Goal: Information Seeking & Learning: Learn about a topic

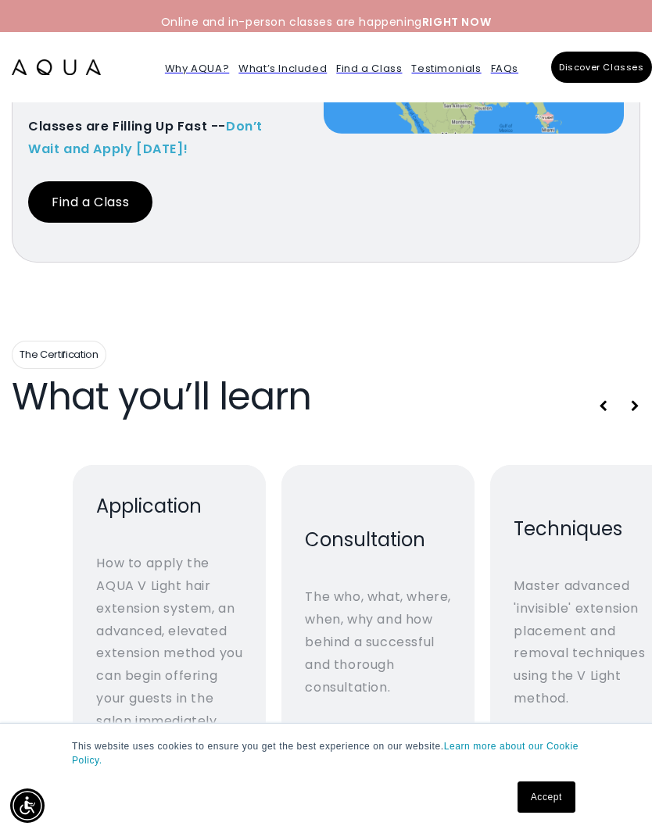
scroll to position [5609, 0]
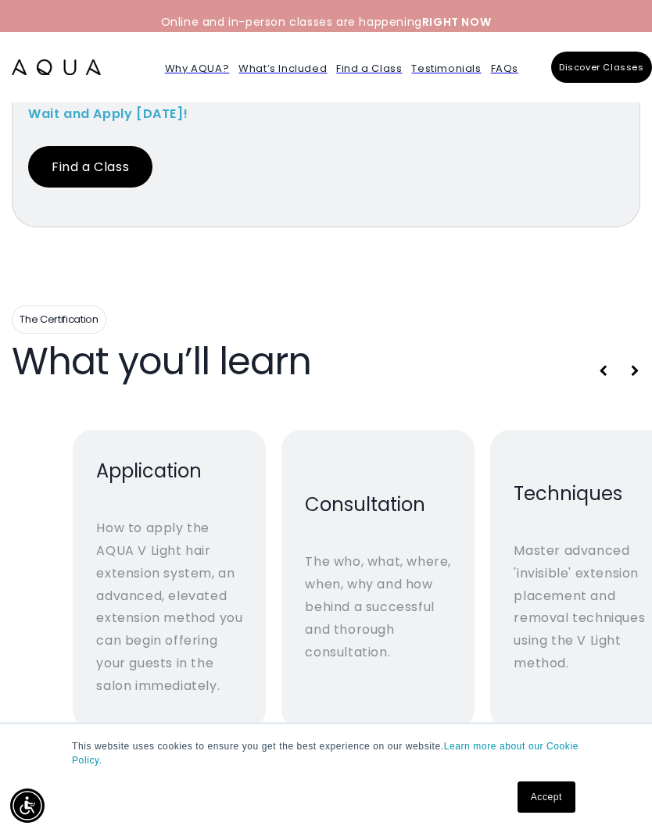
click at [536, 813] on link "Accept" at bounding box center [547, 797] width 58 height 31
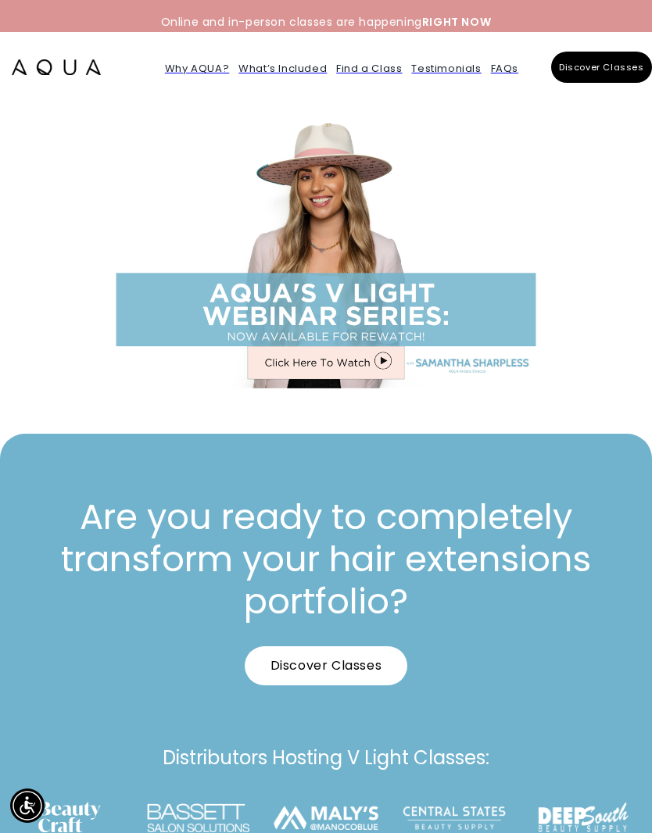
scroll to position [6931, 0]
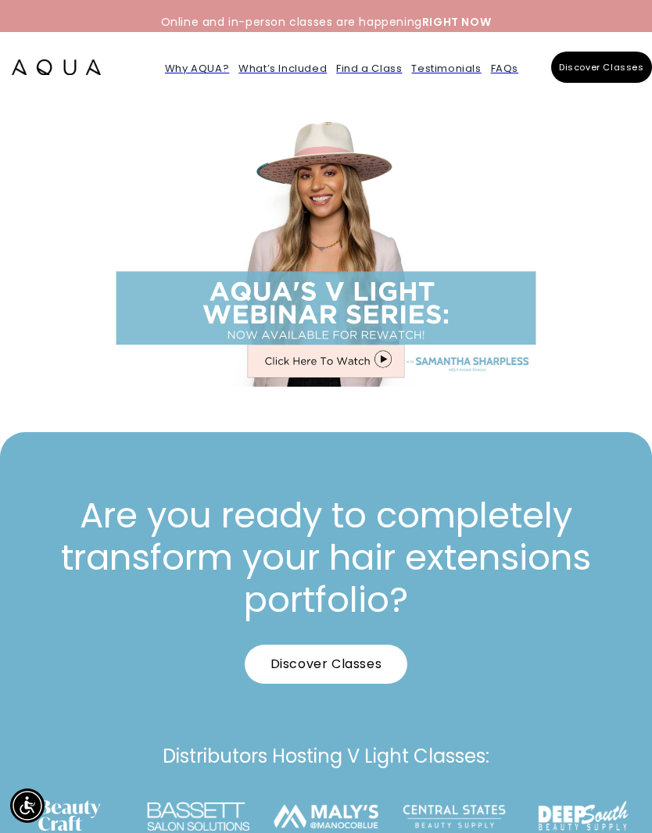
click at [297, 655] on button "Discover Classes" at bounding box center [326, 664] width 163 height 39
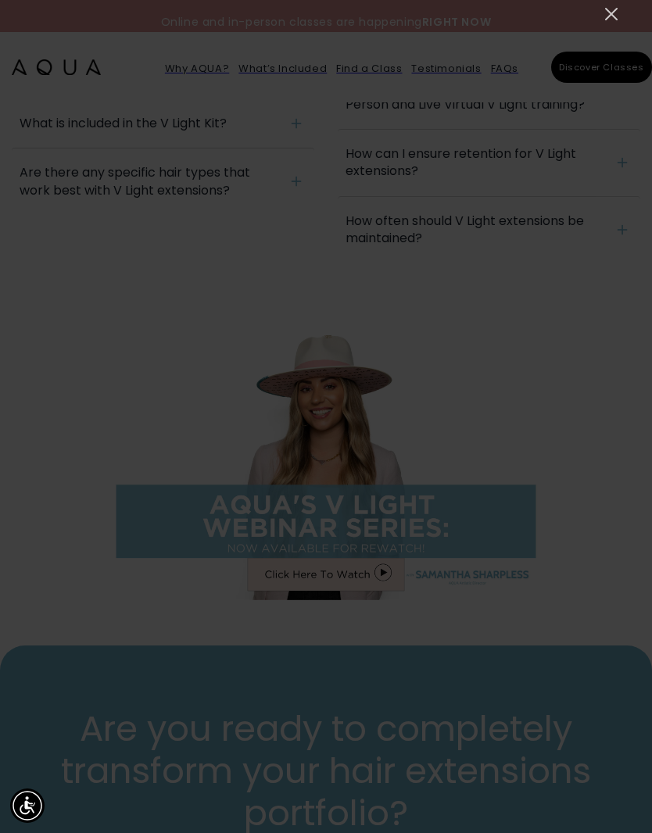
click at [606, 8] on icon "Close" at bounding box center [611, 14] width 19 height 19
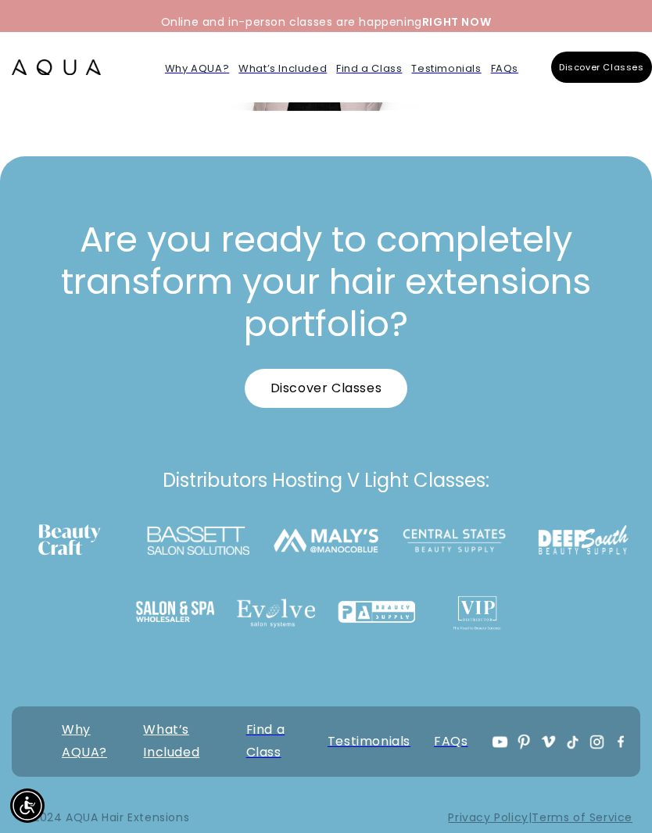
scroll to position [7206, 0]
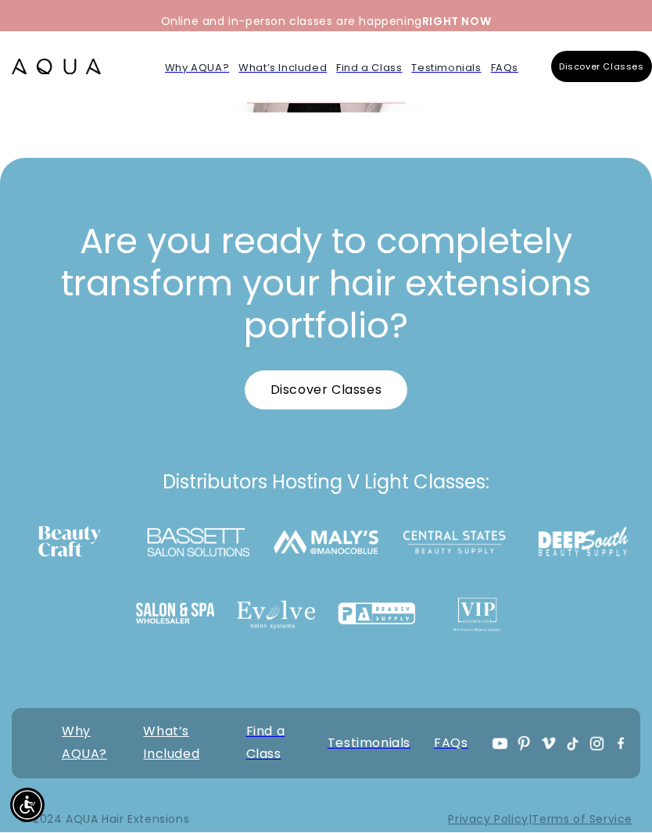
click at [152, 744] on link "What’s Included" at bounding box center [171, 743] width 56 height 41
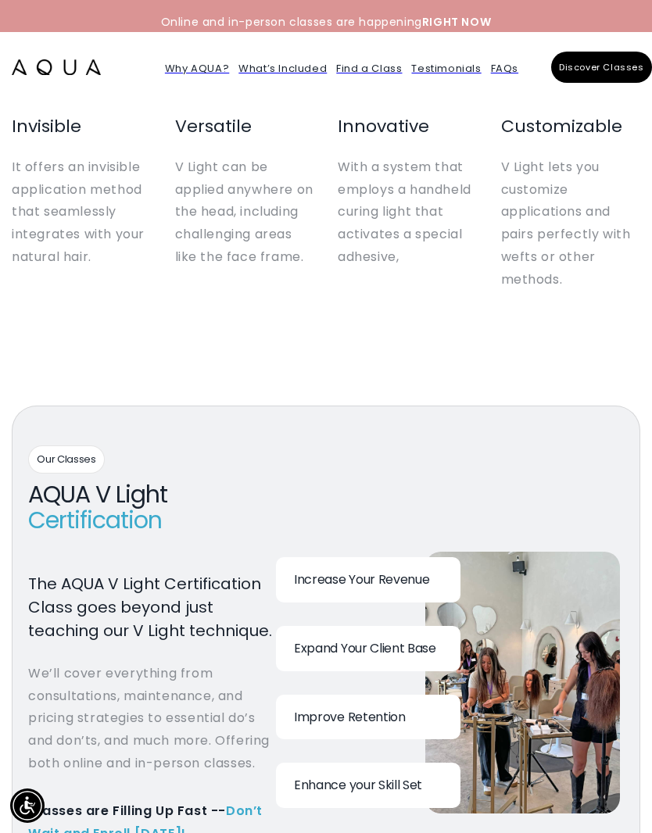
scroll to position [1117, 0]
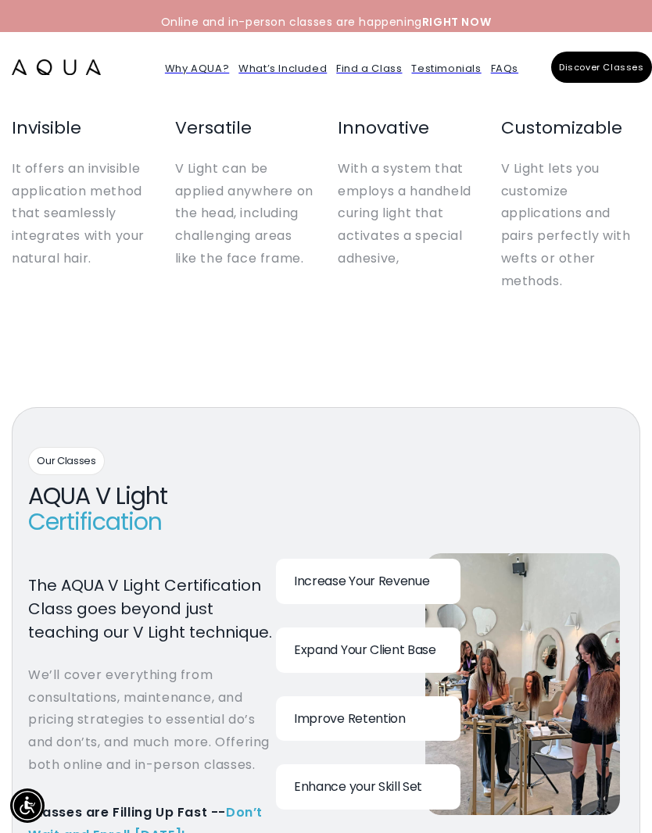
click at [448, 23] on strong "RIGHT NOW" at bounding box center [456, 22] width 69 height 16
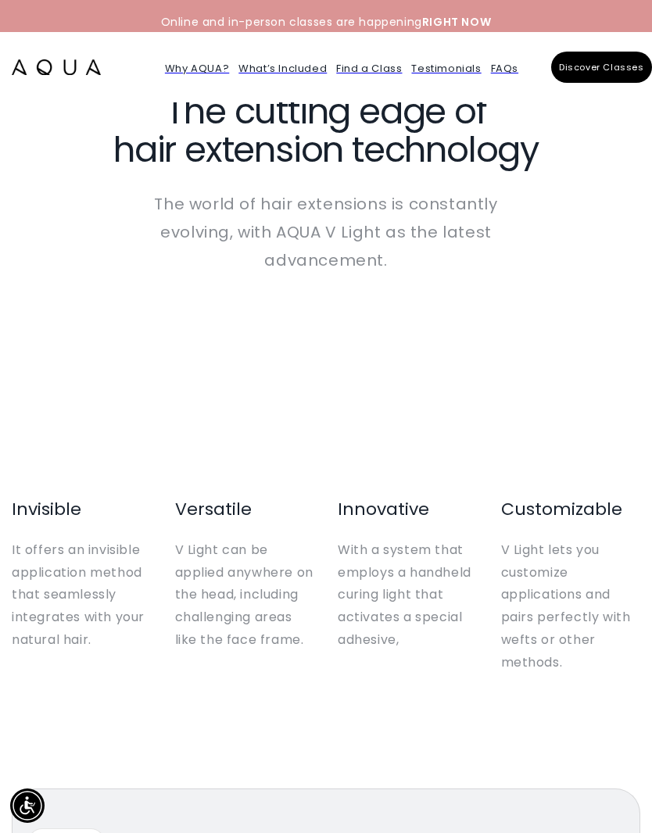
scroll to position [747, 0]
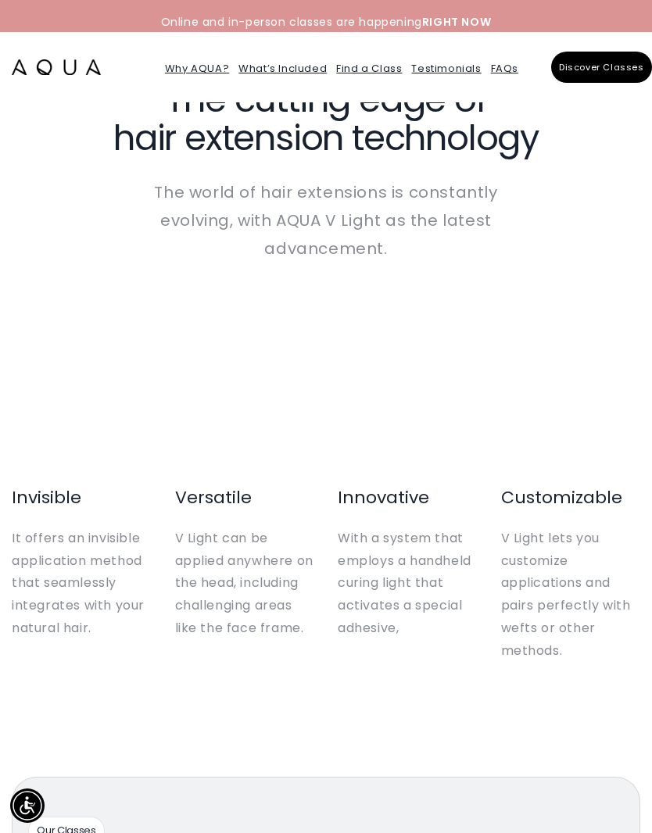
click at [34, 607] on span "It offers an invisible application method that seamlessly integrates with your …" at bounding box center [78, 583] width 133 height 108
click at [623, 77] on button "Discover Classes" at bounding box center [601, 67] width 101 height 31
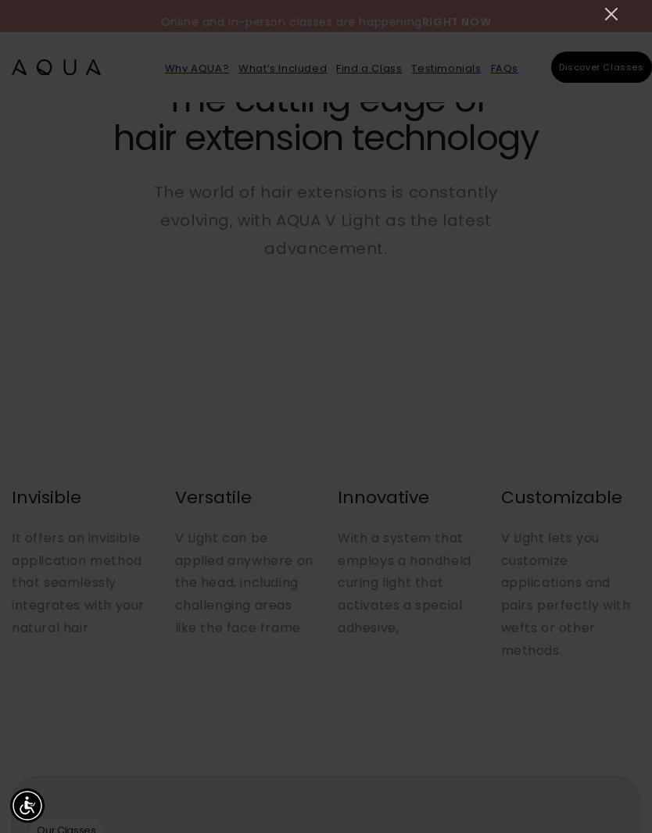
click at [606, 14] on icon "Close" at bounding box center [611, 14] width 19 height 19
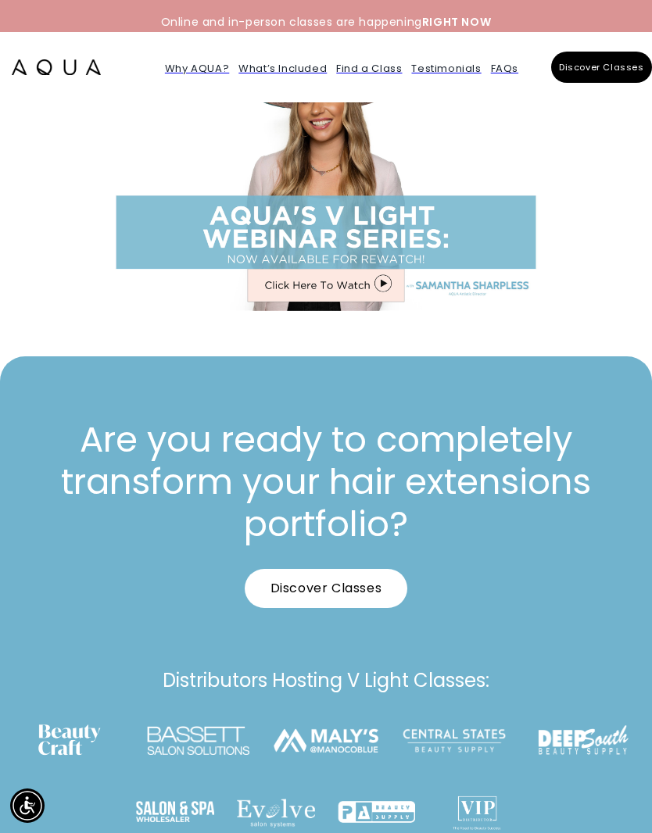
scroll to position [6992, 0]
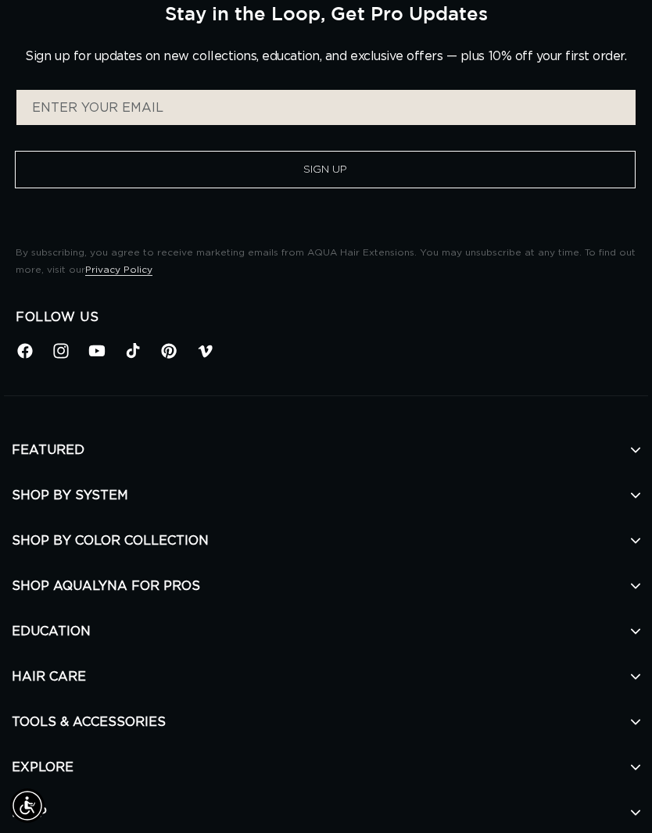
click at [37, 540] on h2 "SHOP BY COLOR COLLECTION" at bounding box center [326, 540] width 629 height 45
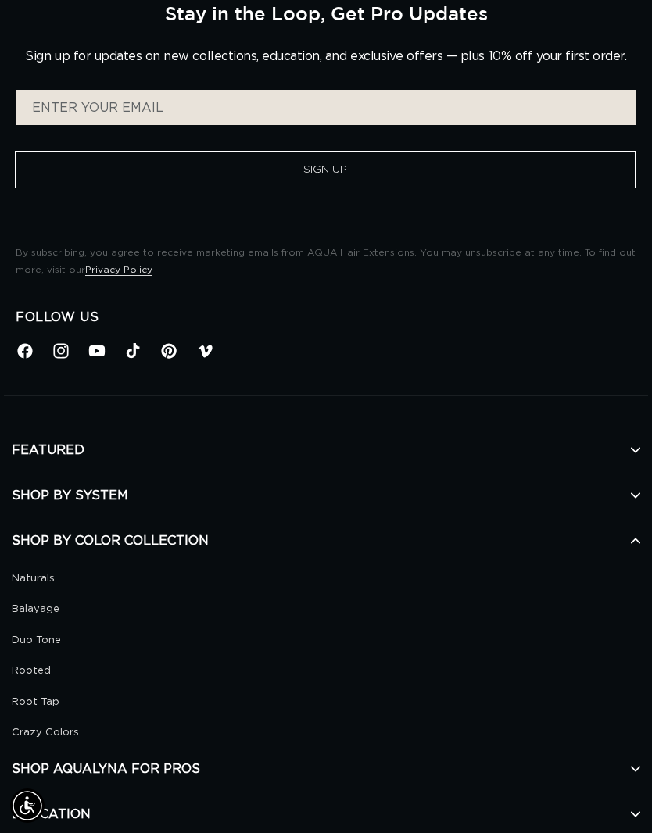
click at [40, 666] on link "Rooted" at bounding box center [320, 671] width 617 height 18
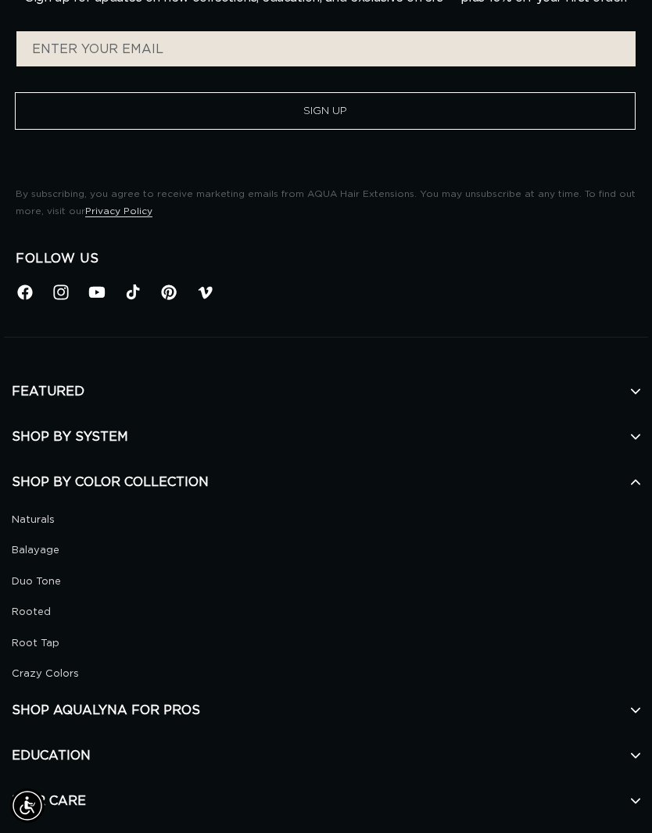
click at [23, 515] on link "Naturals" at bounding box center [320, 520] width 617 height 18
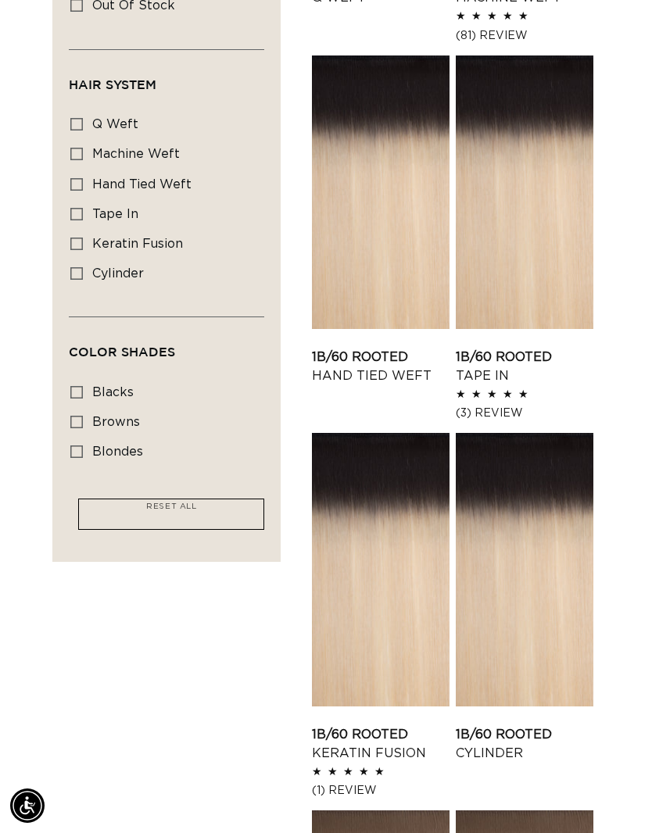
scroll to position [645, 0]
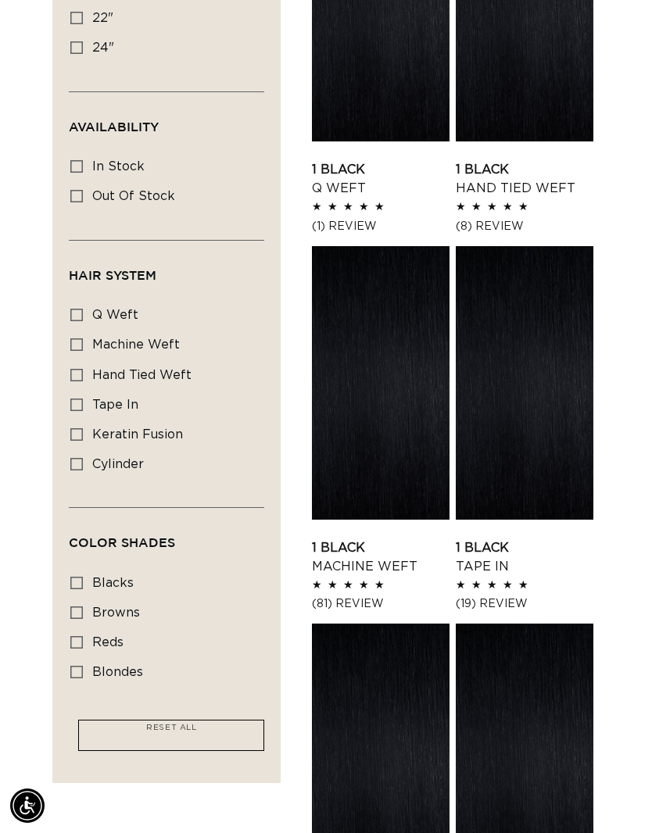
scroll to position [520, 0]
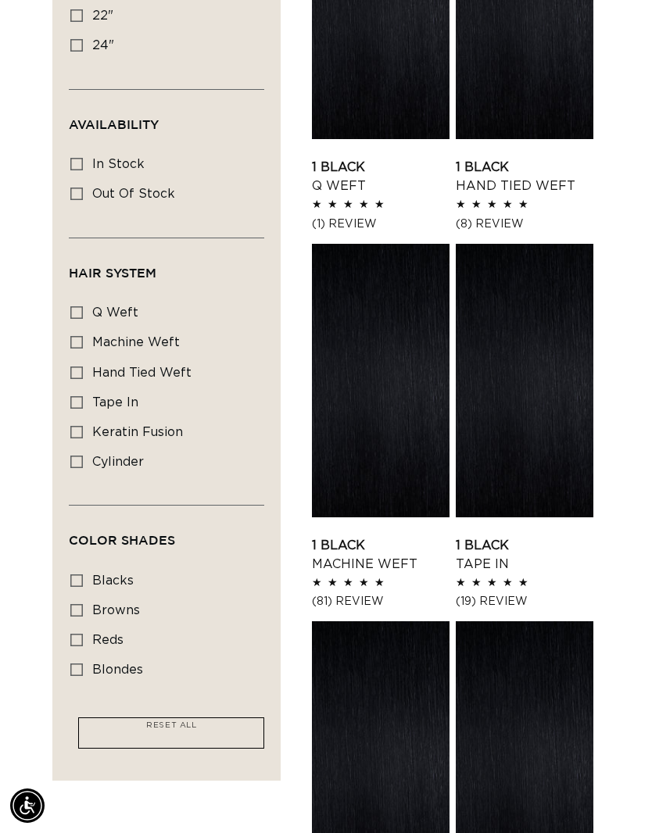
click at [70, 640] on input "reds reds (20 products)" at bounding box center [76, 640] width 13 height 13
checkbox input "true"
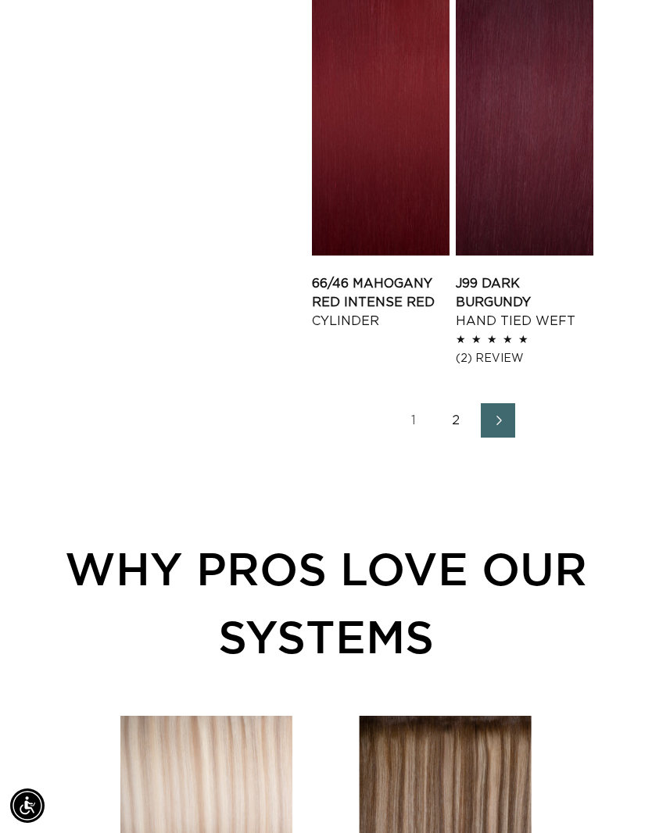
scroll to position [3074, 0]
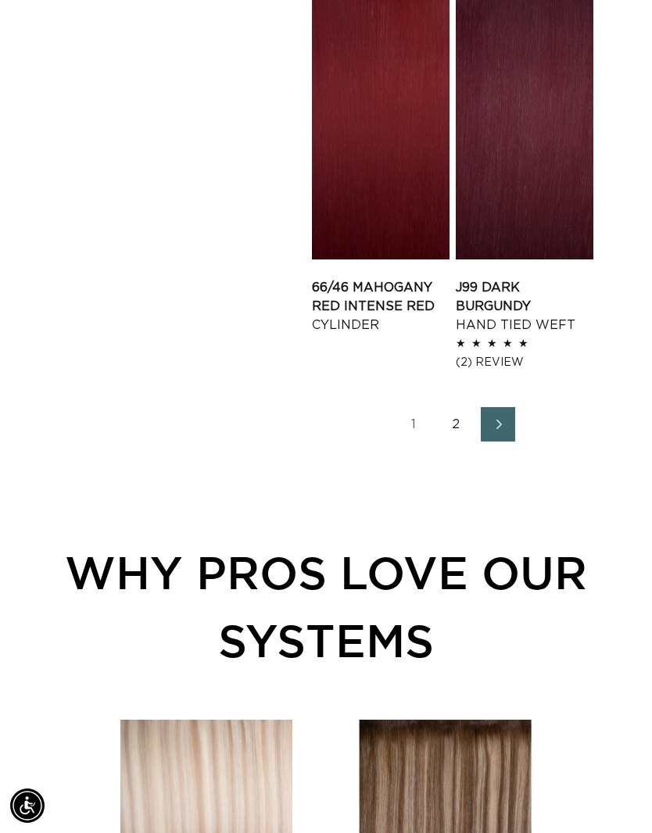
click at [513, 424] on link "Next page" at bounding box center [498, 424] width 34 height 34
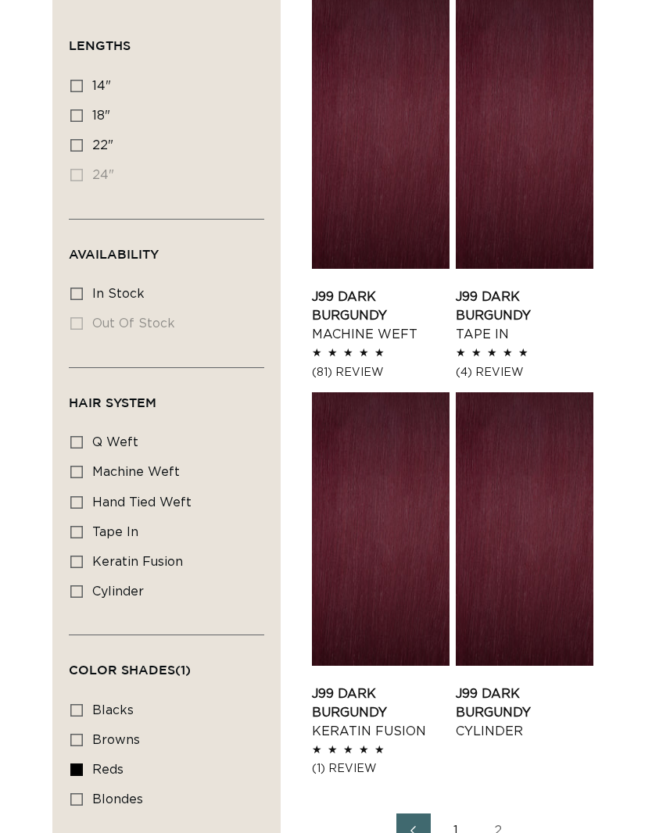
scroll to position [542, 0]
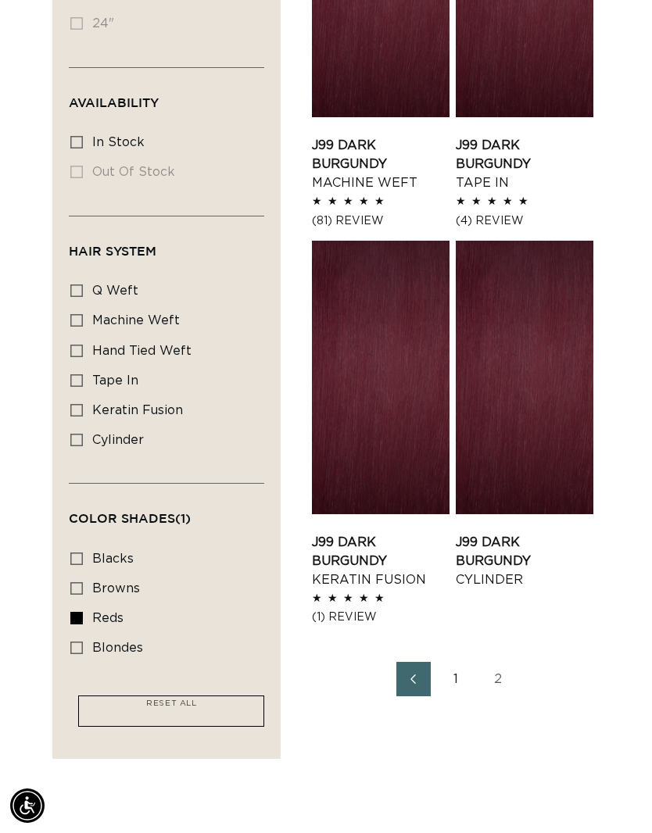
click at [70, 619] on label "reds reds (20 products)" at bounding box center [161, 619] width 183 height 30
click at [70, 619] on input "reds reds (20 products)" at bounding box center [76, 618] width 13 height 13
checkbox input "false"
click at [74, 583] on icon at bounding box center [76, 588] width 13 height 13
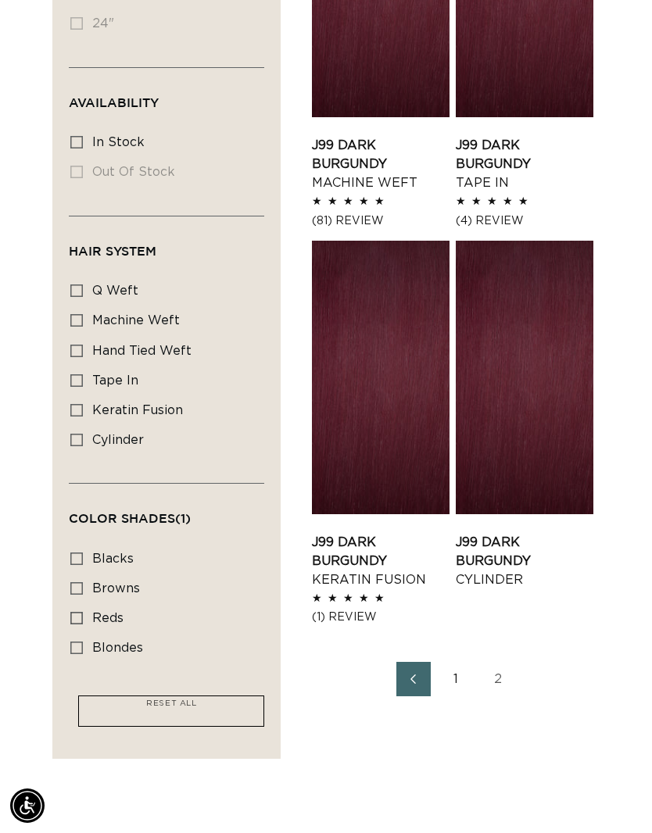
click at [74, 583] on input "browns browns (41 products)" at bounding box center [76, 588] width 13 height 13
checkbox input "true"
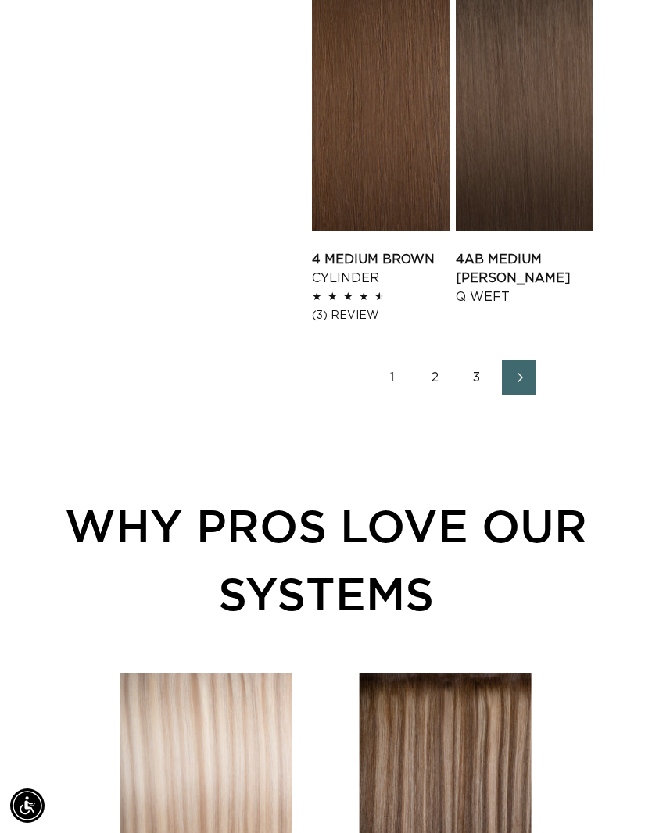
click at [534, 383] on link "Next page" at bounding box center [519, 377] width 34 height 34
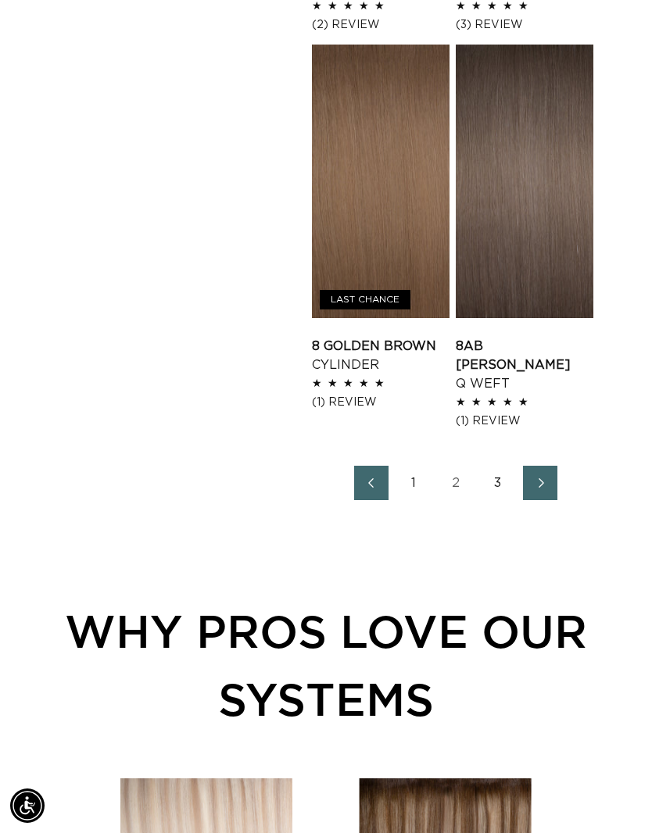
scroll to position [0, 1138]
click at [539, 479] on icon "Next page" at bounding box center [541, 483] width 5 height 9
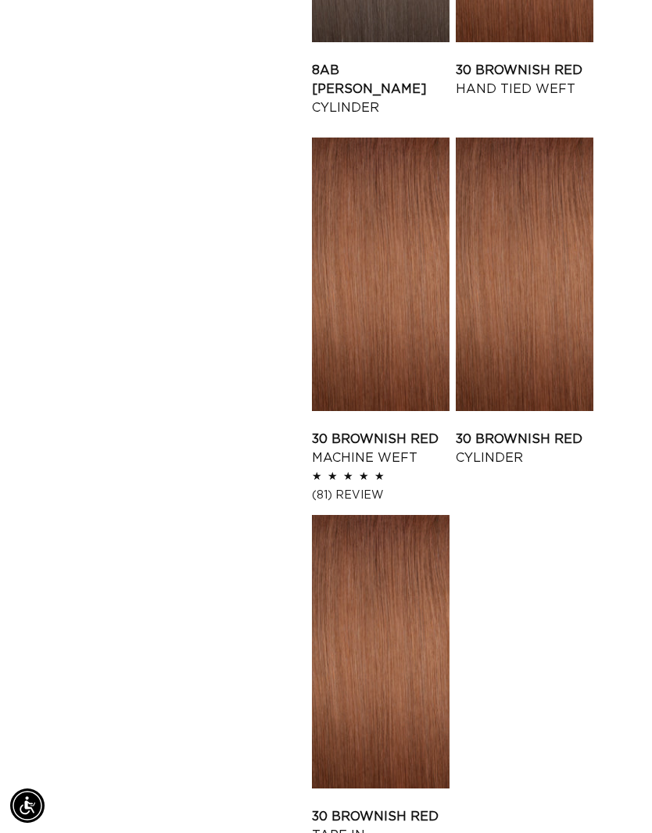
click at [427, 808] on link "30 Brownish Red Tape In" at bounding box center [381, 827] width 138 height 38
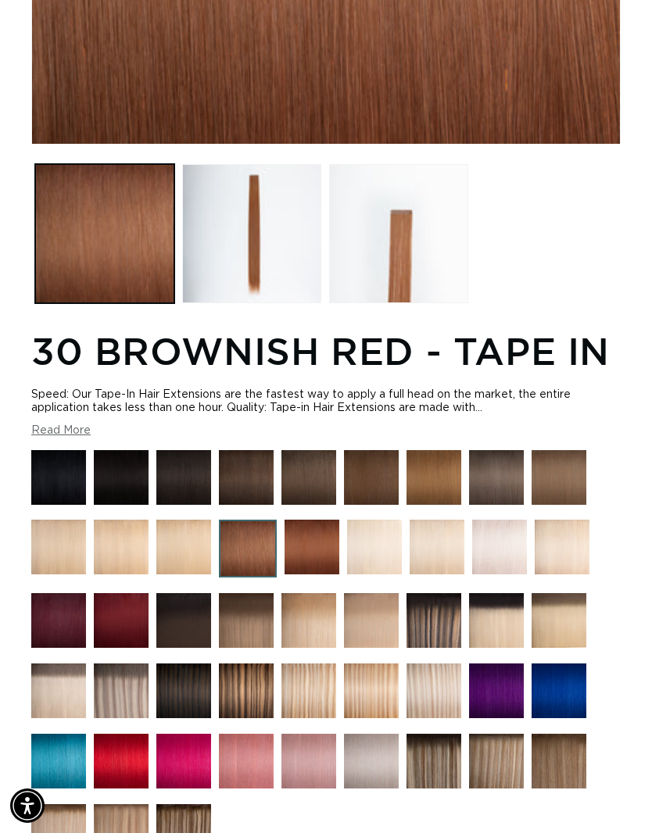
scroll to position [623, 0]
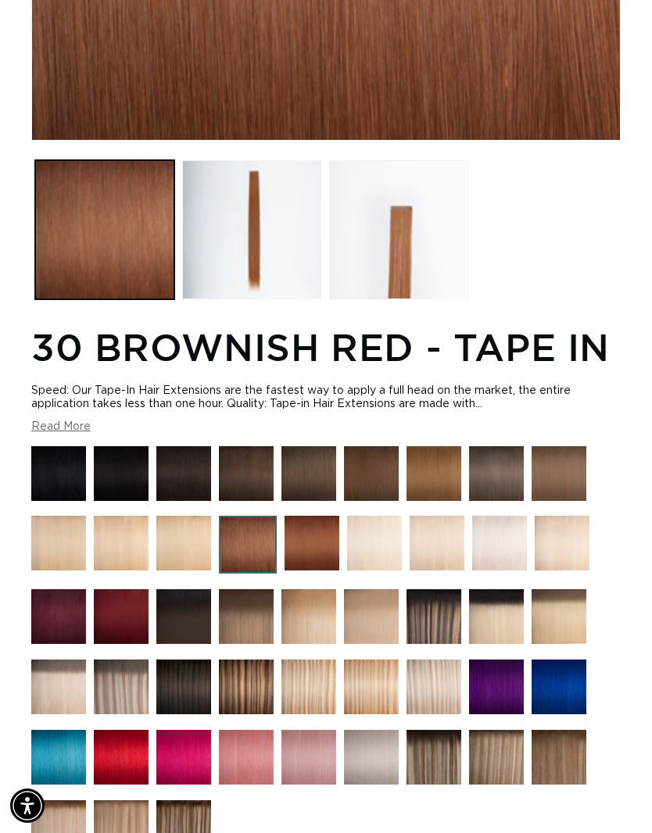
click at [310, 554] on img at bounding box center [312, 543] width 55 height 55
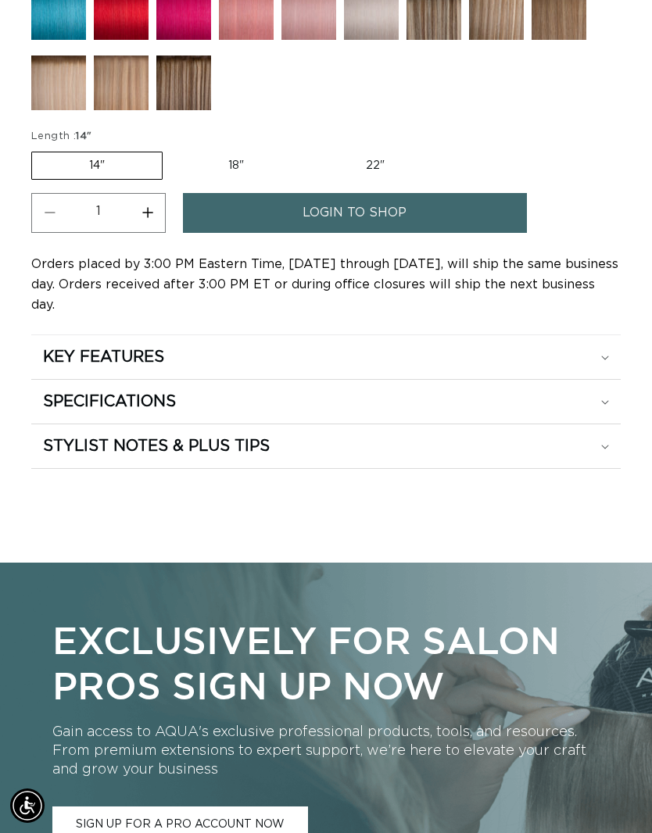
scroll to position [1349, 0]
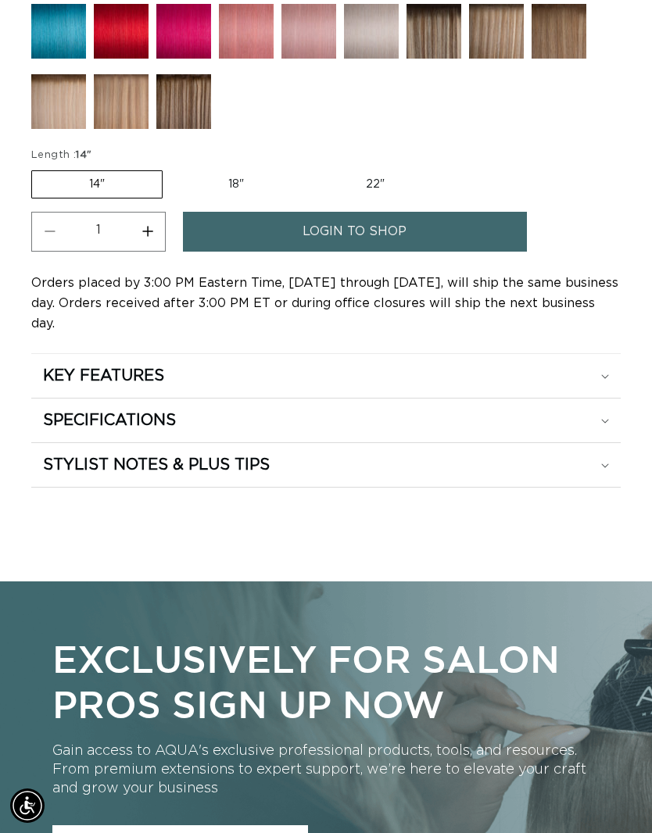
click at [576, 366] on div "KEY FEATURES" at bounding box center [326, 376] width 566 height 20
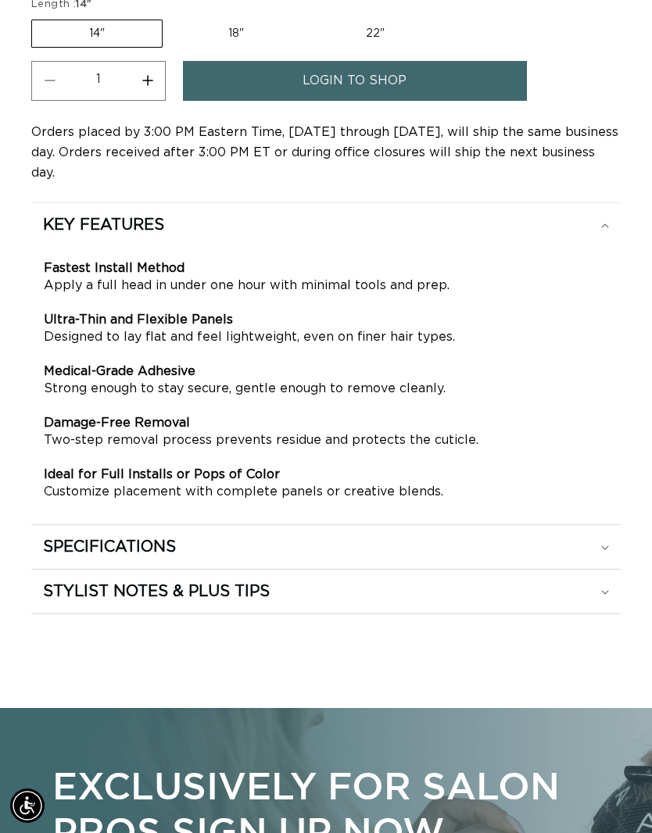
scroll to position [0, 569]
click at [482, 537] on div "SPECIFICATIONS" at bounding box center [326, 547] width 566 height 20
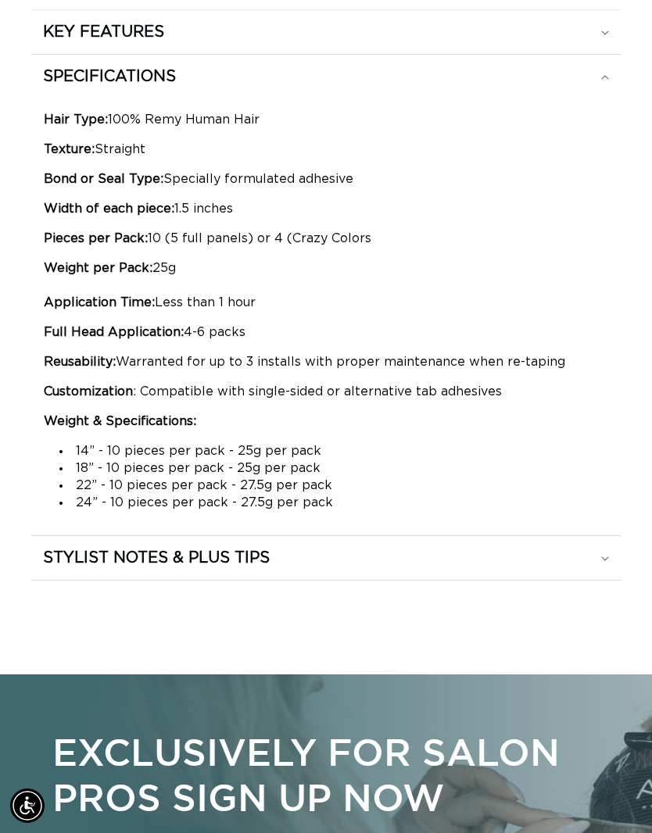
scroll to position [1695, 0]
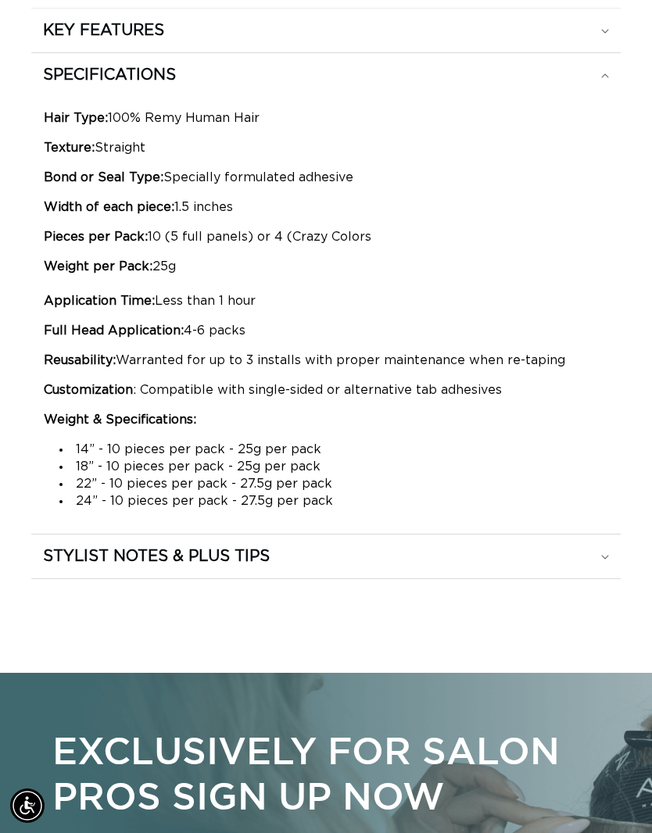
click at [481, 546] on div "STYLIST NOTES & PLUS TIPS" at bounding box center [326, 556] width 566 height 20
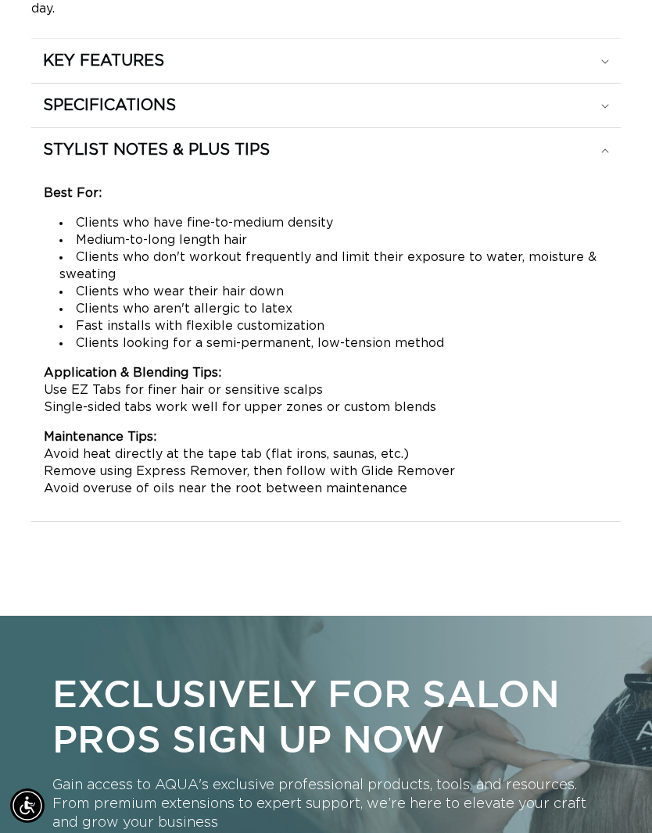
scroll to position [0, 0]
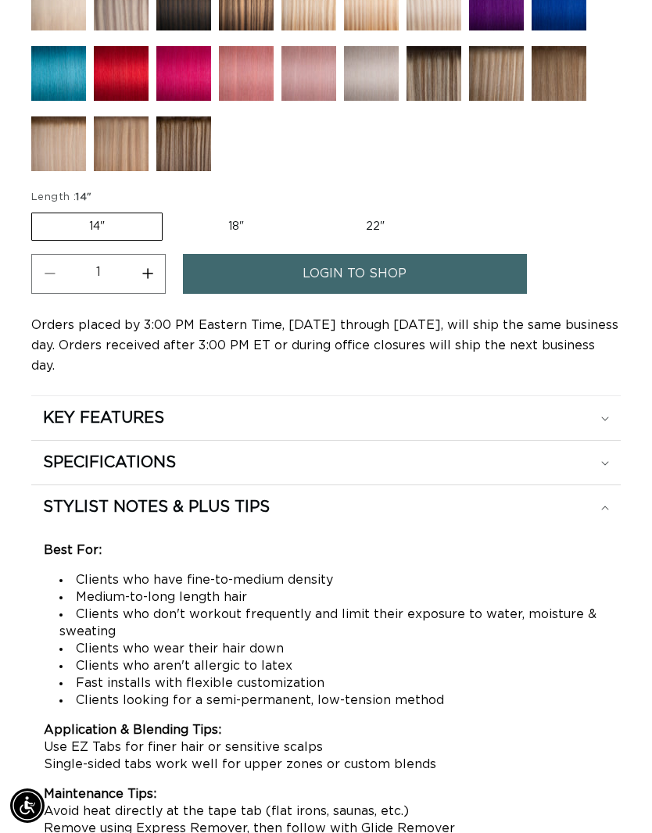
click at [511, 408] on div "KEY FEATURES" at bounding box center [326, 418] width 566 height 20
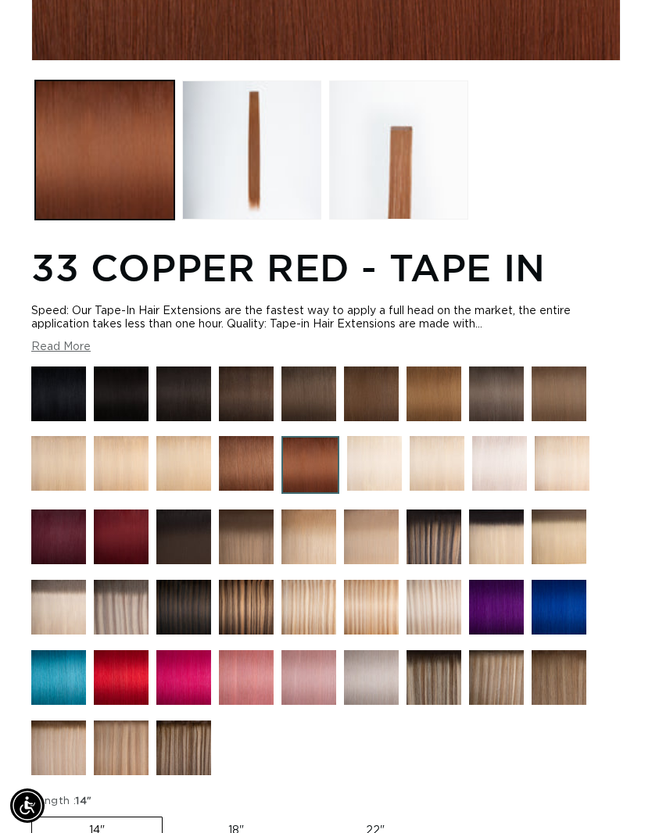
click at [580, 679] on img at bounding box center [559, 677] width 55 height 55
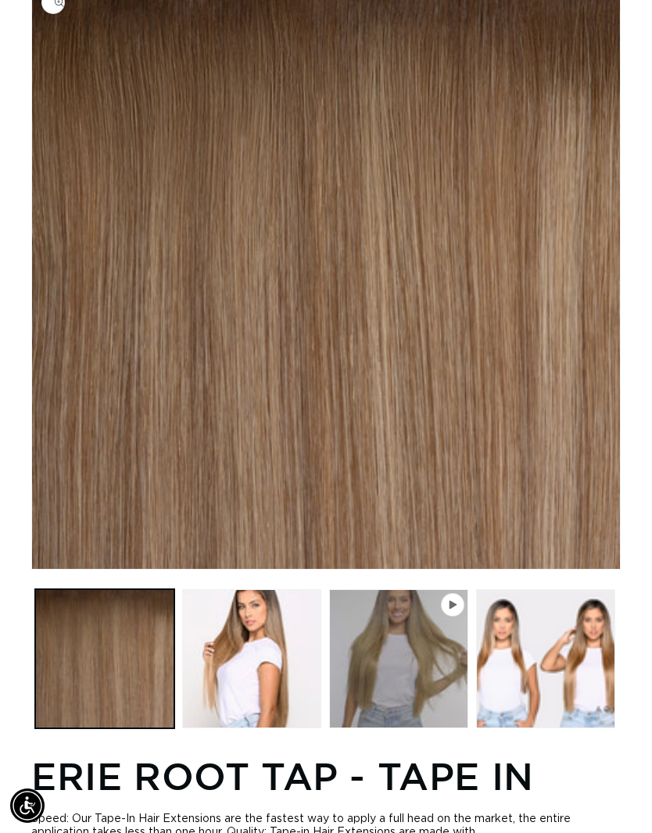
scroll to position [199, 0]
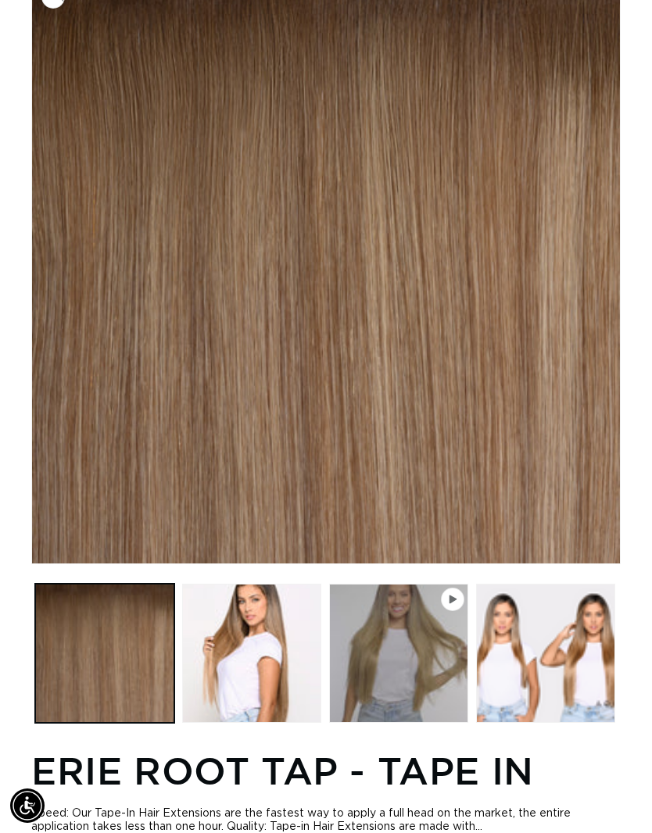
click at [217, 708] on button "Load image 2 in gallery view" at bounding box center [251, 653] width 139 height 139
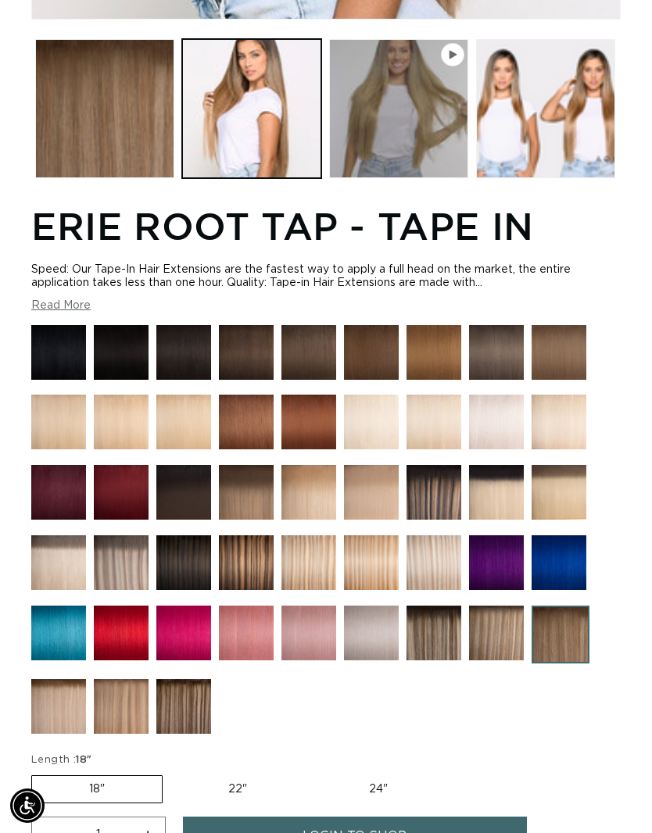
scroll to position [0, 0]
click at [452, 520] on img at bounding box center [434, 492] width 55 height 55
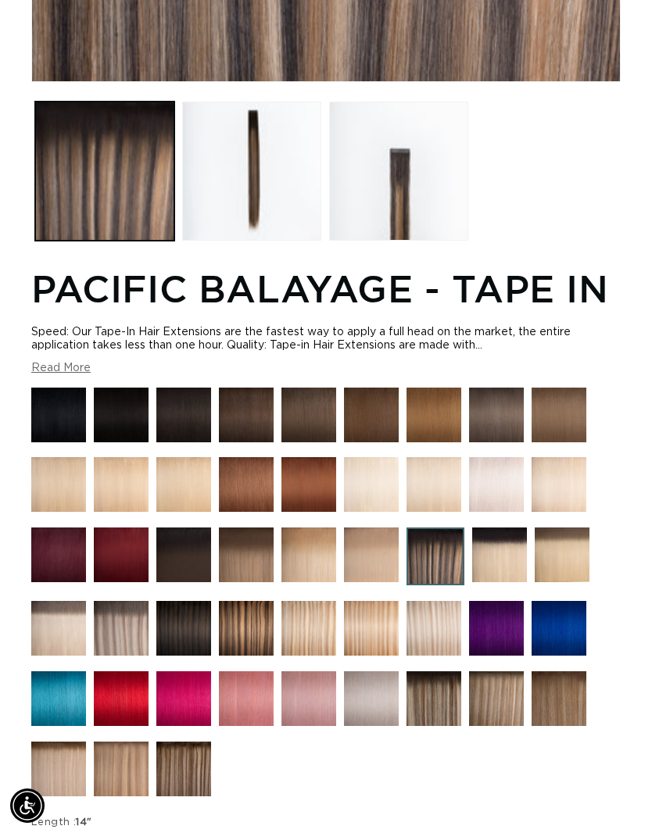
scroll to position [733, 0]
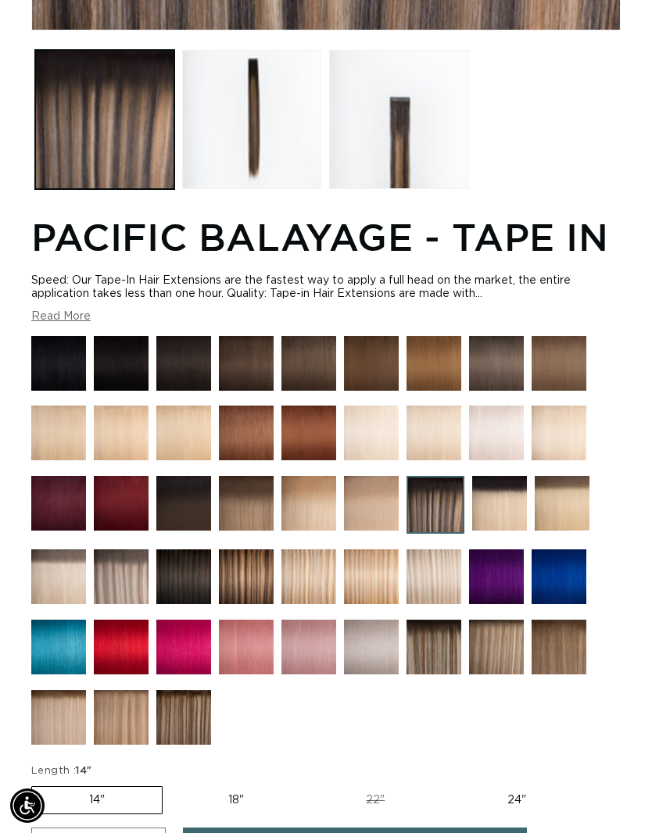
click at [253, 518] on img at bounding box center [246, 503] width 55 height 55
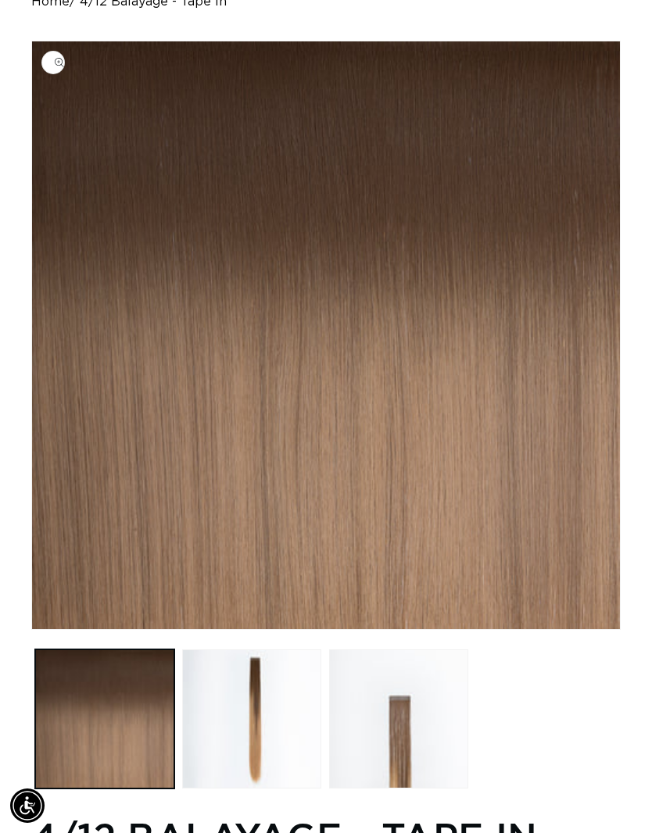
scroll to position [134, 0]
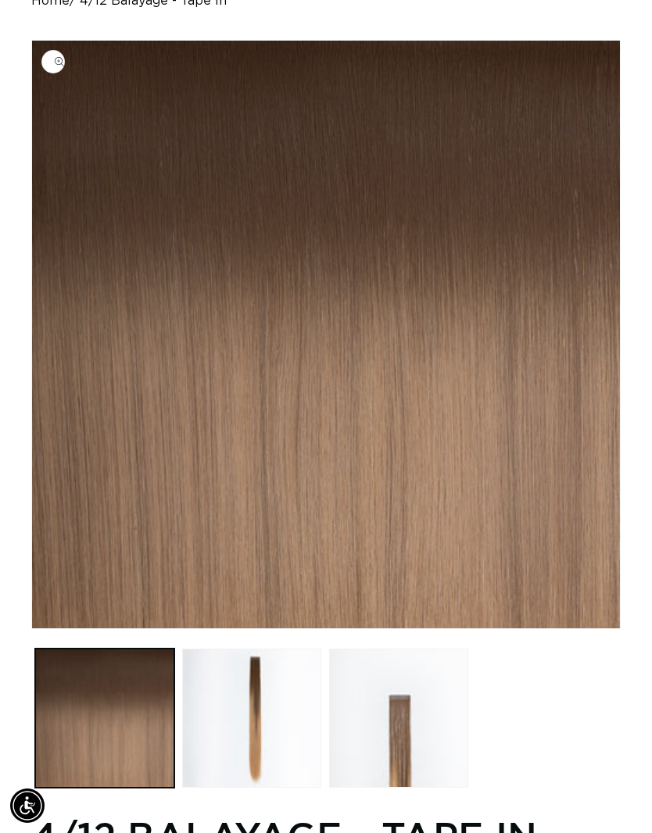
click at [207, 763] on button "Load image 2 in gallery view" at bounding box center [251, 718] width 139 height 139
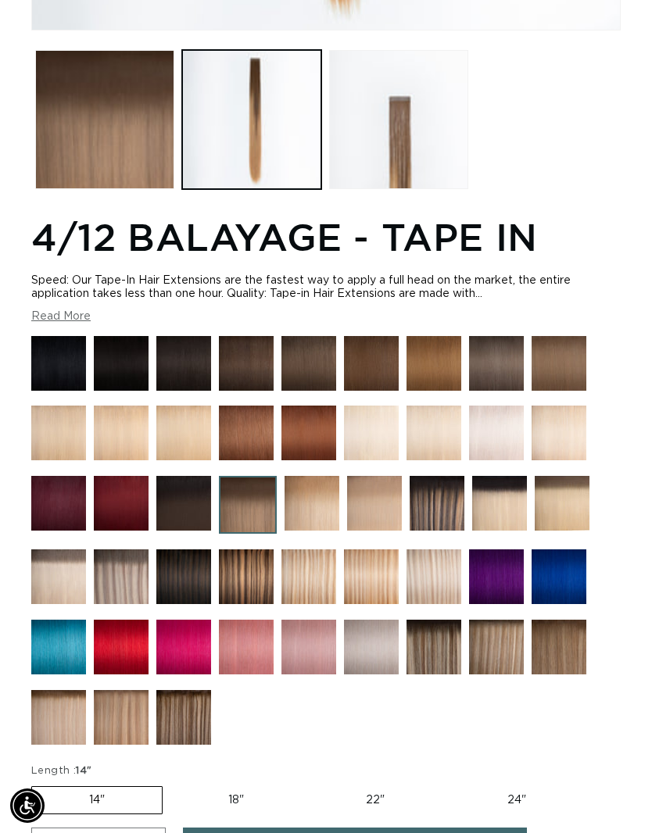
scroll to position [743, 0]
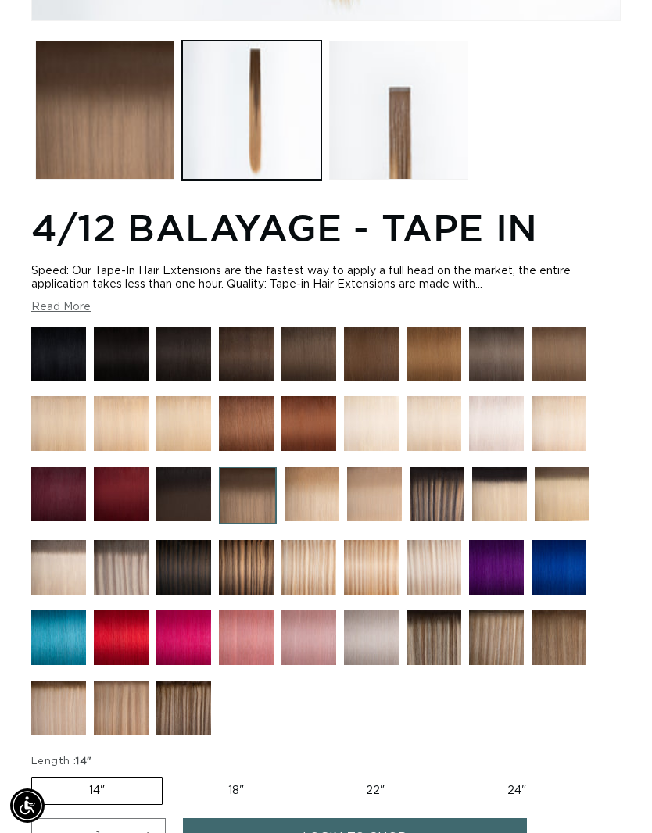
click at [120, 715] on img at bounding box center [121, 708] width 55 height 55
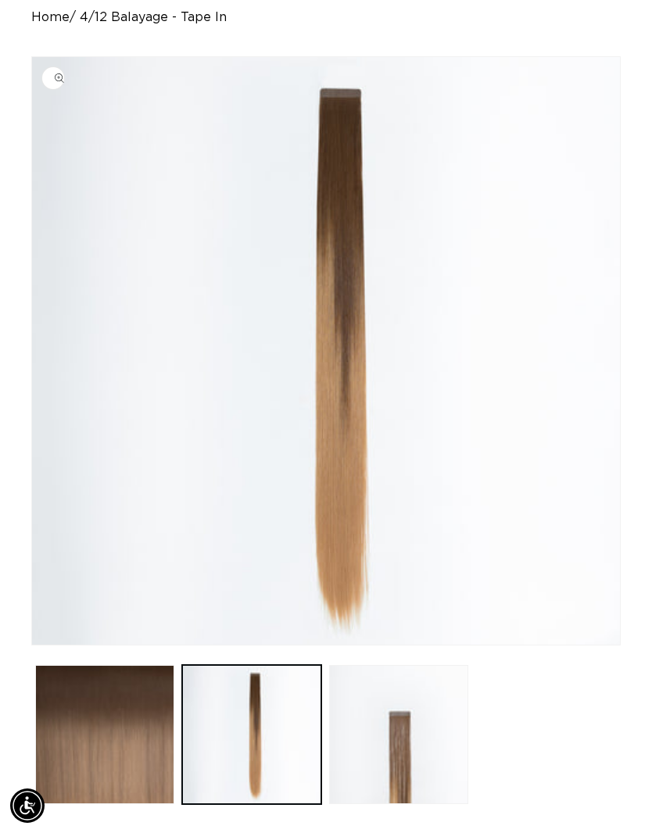
scroll to position [0, 0]
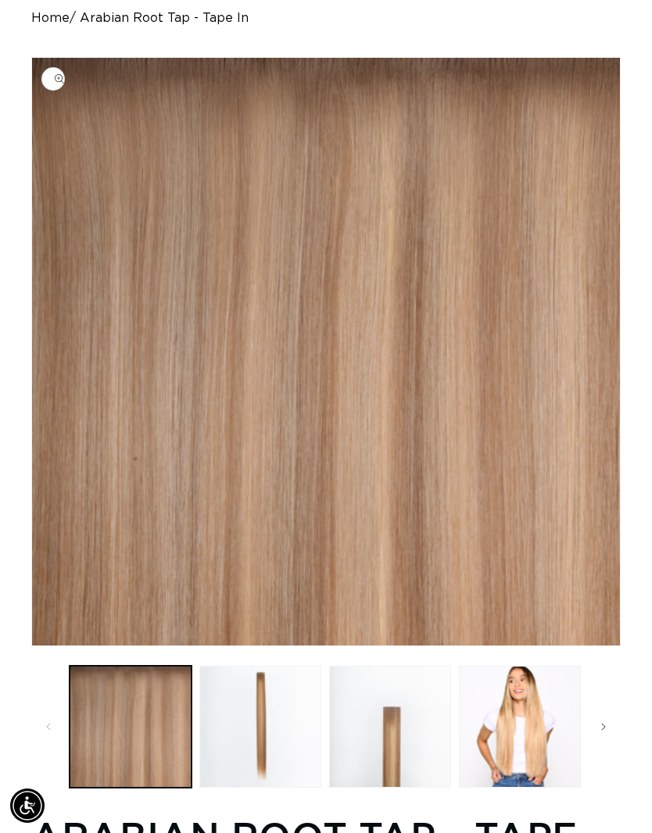
scroll to position [213, 0]
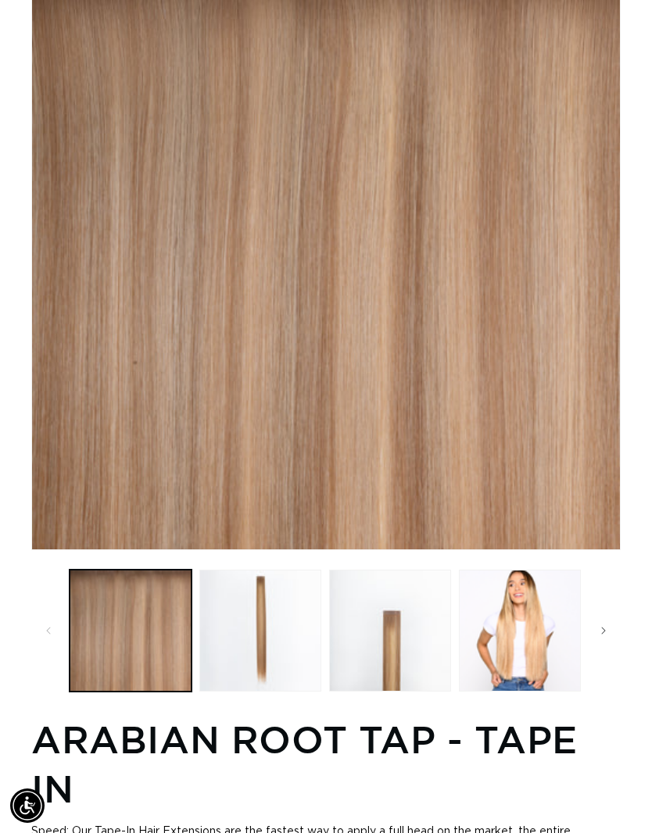
click at [267, 628] on button "Load image 2 in gallery view" at bounding box center [260, 631] width 122 height 122
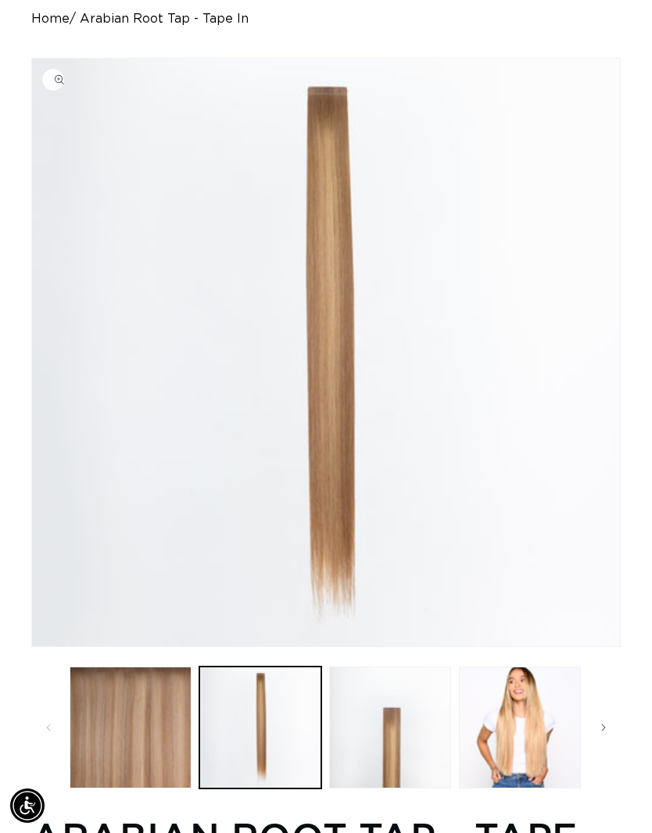
scroll to position [0, 0]
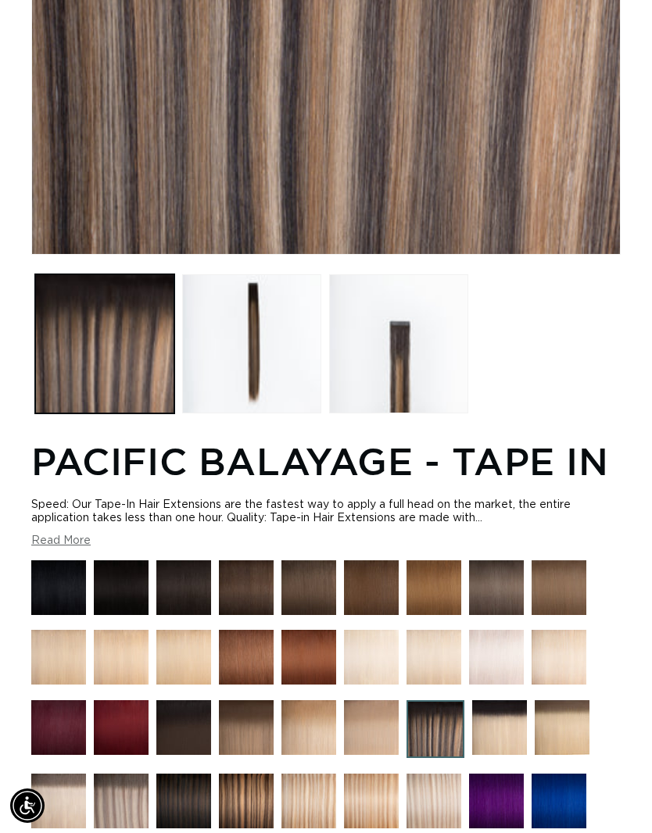
scroll to position [488, 0]
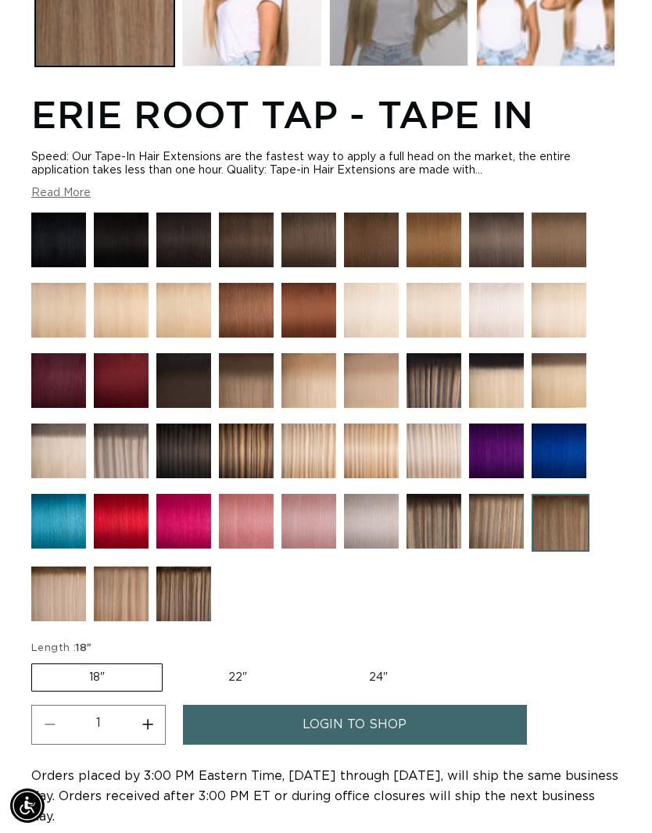
scroll to position [929, 0]
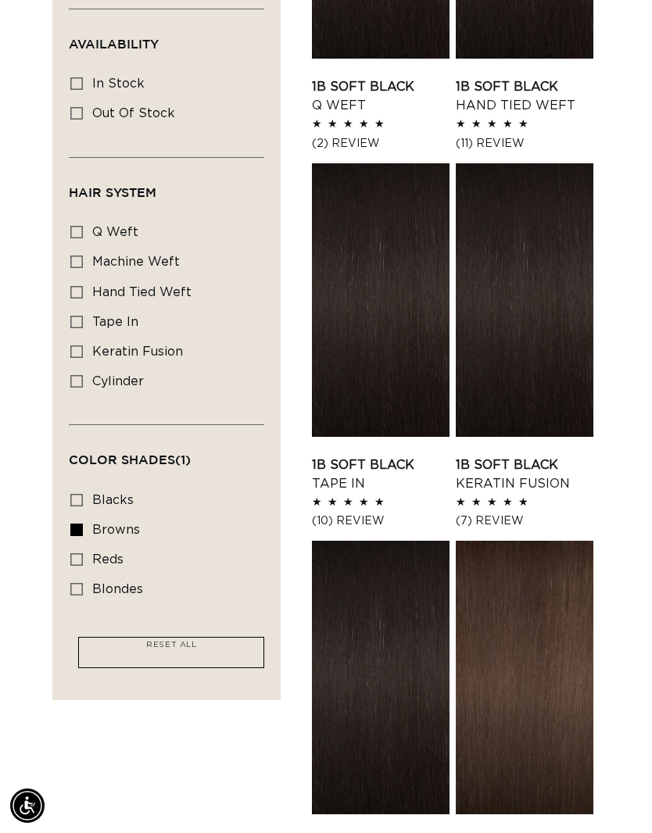
scroll to position [0, 1138]
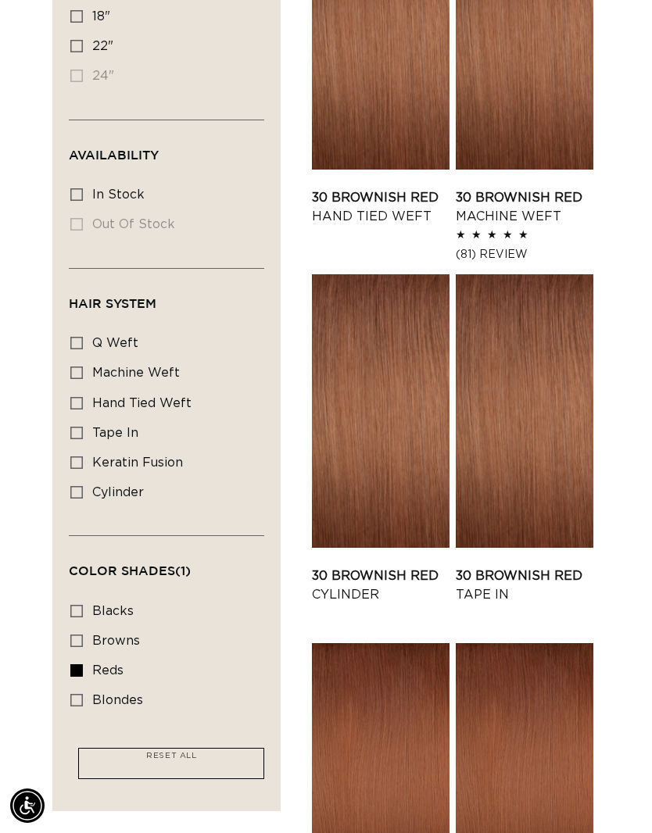
scroll to position [0, 569]
